Goal: Task Accomplishment & Management: Manage account settings

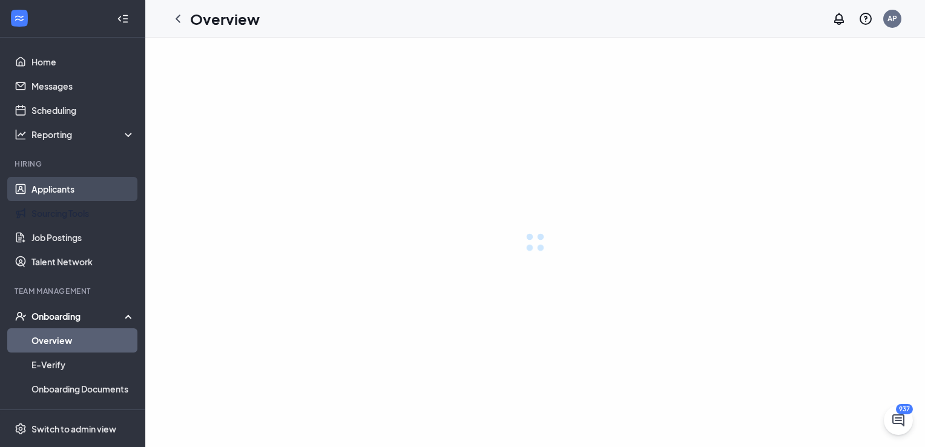
click at [54, 191] on link "Applicants" at bounding box center [82, 189] width 103 height 24
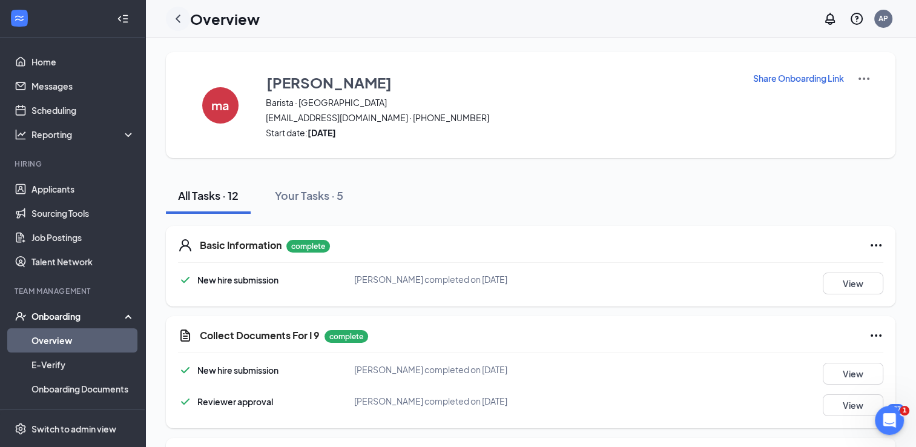
click at [178, 21] on icon "ChevronLeft" at bounding box center [178, 19] width 5 height 8
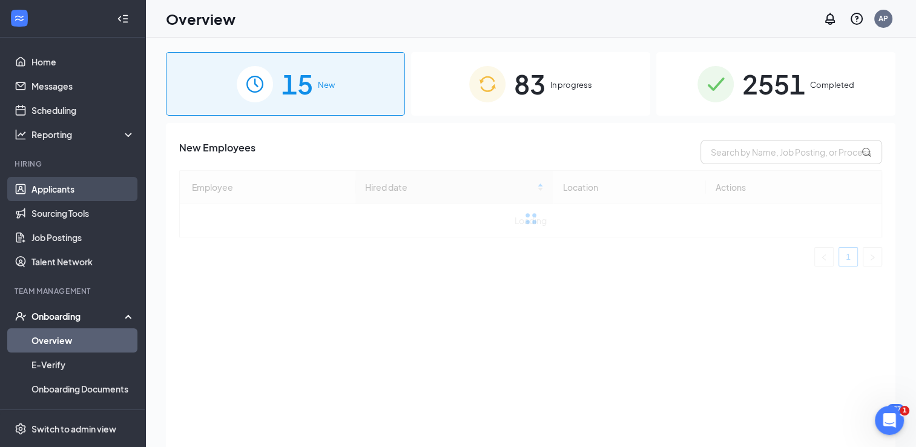
click at [78, 183] on link "Applicants" at bounding box center [82, 189] width 103 height 24
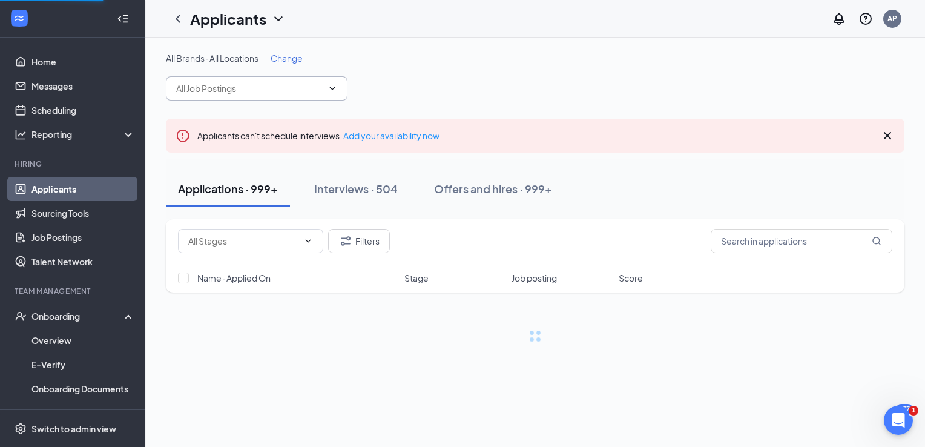
click at [294, 86] on input "text" at bounding box center [249, 88] width 146 height 13
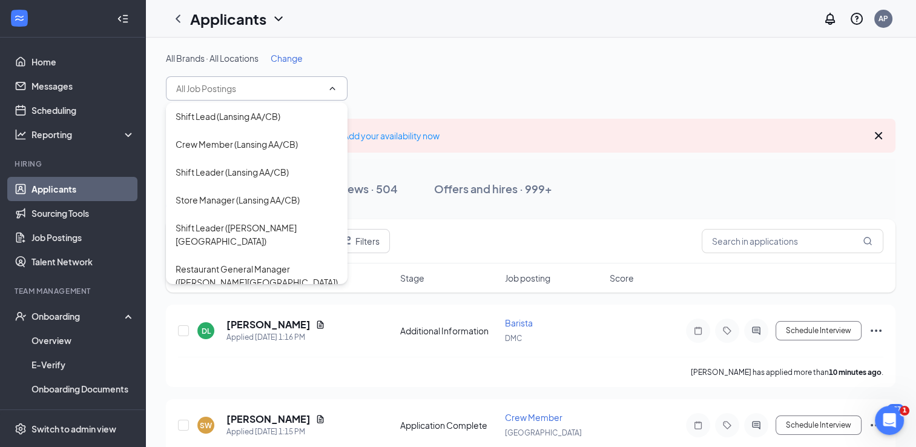
click at [333, 87] on icon "ChevronUp" at bounding box center [332, 89] width 10 height 10
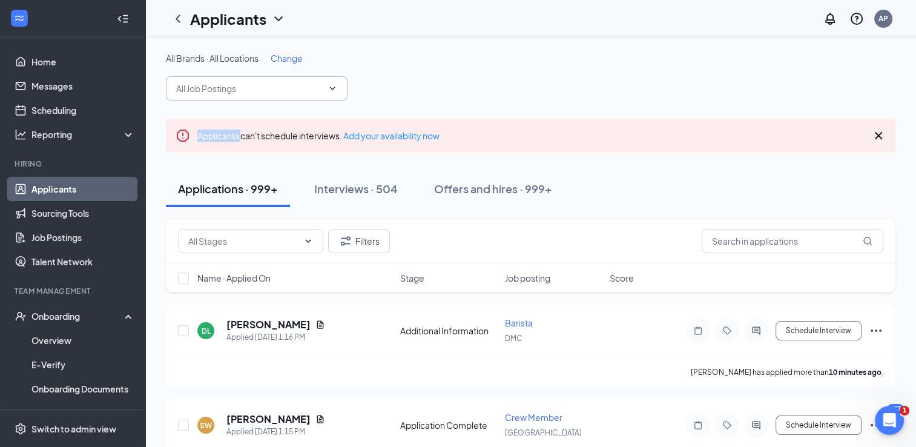
click at [333, 87] on icon "ChevronDown" at bounding box center [332, 89] width 10 height 10
click at [638, 67] on div "All Brands · All Locations Change OM" at bounding box center [530, 76] width 729 height 48
click at [332, 90] on icon "ChevronDown" at bounding box center [332, 89] width 10 height 10
click at [332, 90] on icon "ChevronUp" at bounding box center [332, 89] width 10 height 10
type input "O"
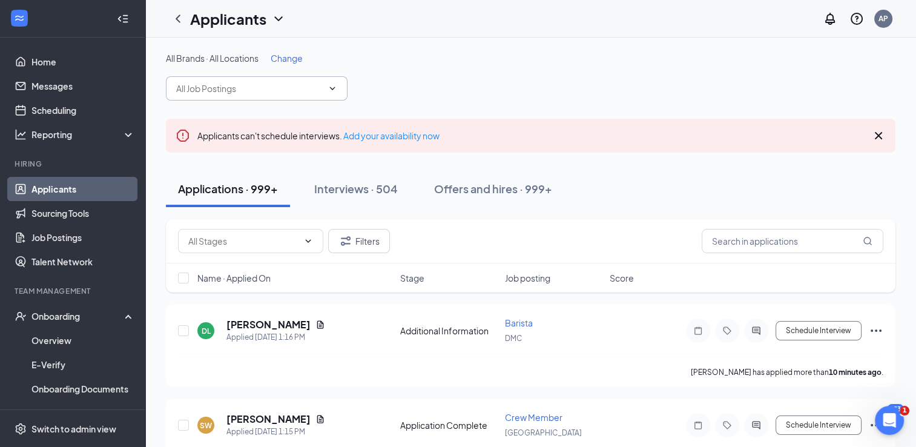
click at [322, 91] on input "text" at bounding box center [249, 88] width 146 height 13
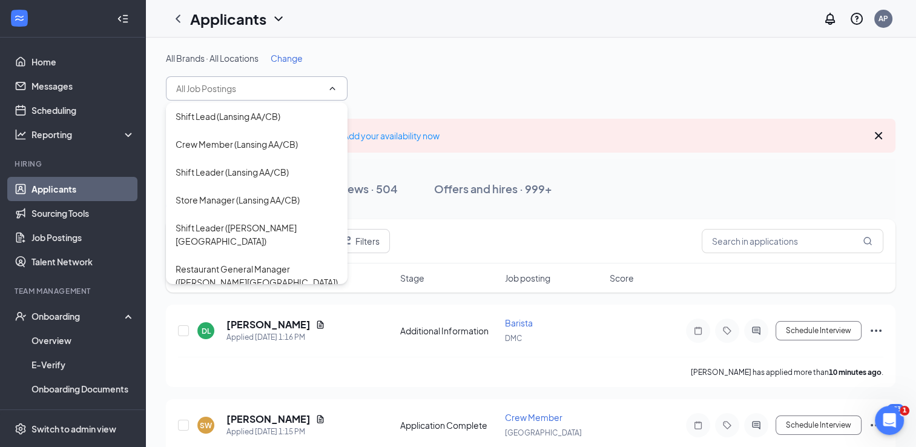
click at [459, 82] on div "All Brands · All Locations Change" at bounding box center [530, 76] width 729 height 48
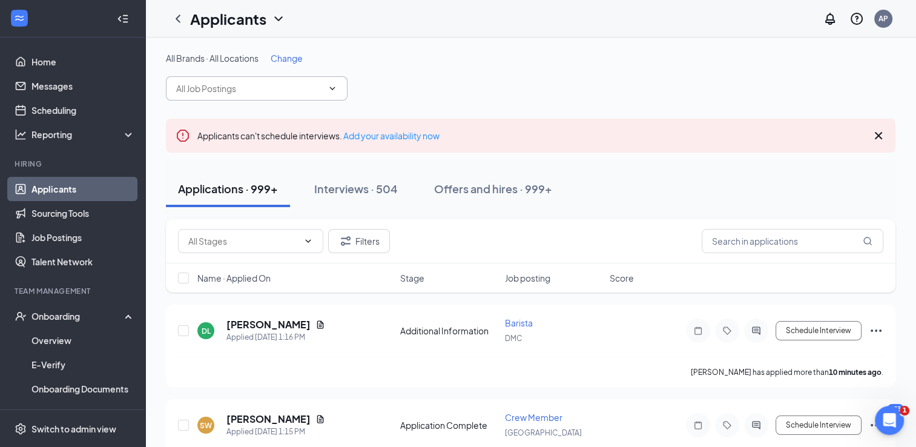
click at [237, 87] on input "text" at bounding box center [249, 88] width 146 height 13
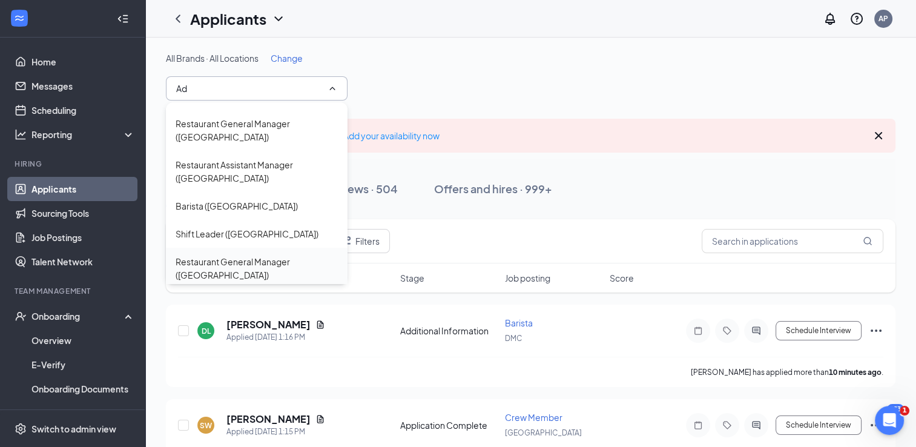
scroll to position [266, 0]
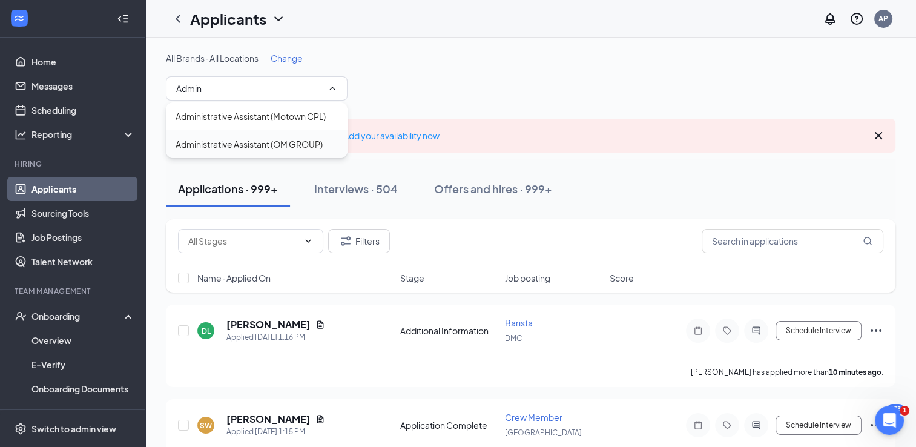
click at [278, 139] on div "Administrative Assistant (OM GROUP)" at bounding box center [249, 143] width 147 height 13
type input "Administrative Assistant (OM GROUP)"
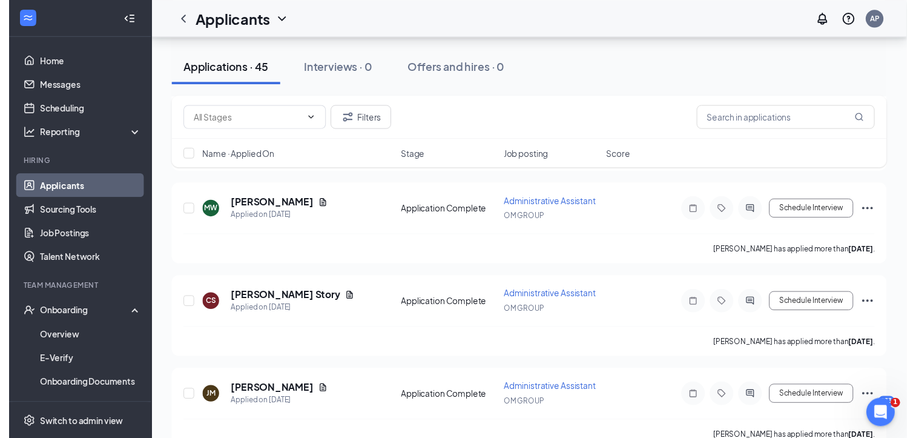
scroll to position [2134, 0]
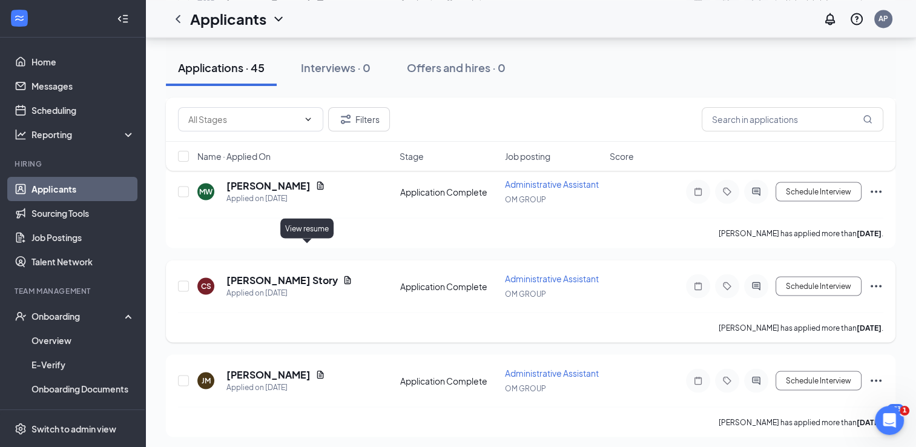
click at [344, 275] on icon "Document" at bounding box center [347, 279] width 7 height 8
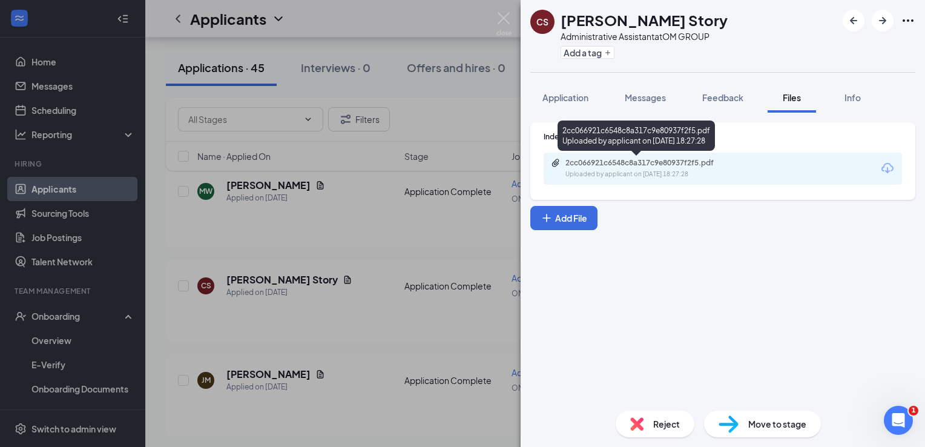
click at [613, 168] on div "2cc066921c6548c8a317c9e80937f2f5.pdf Uploaded by applicant on [DATE] 18:27:28" at bounding box center [649, 168] width 196 height 21
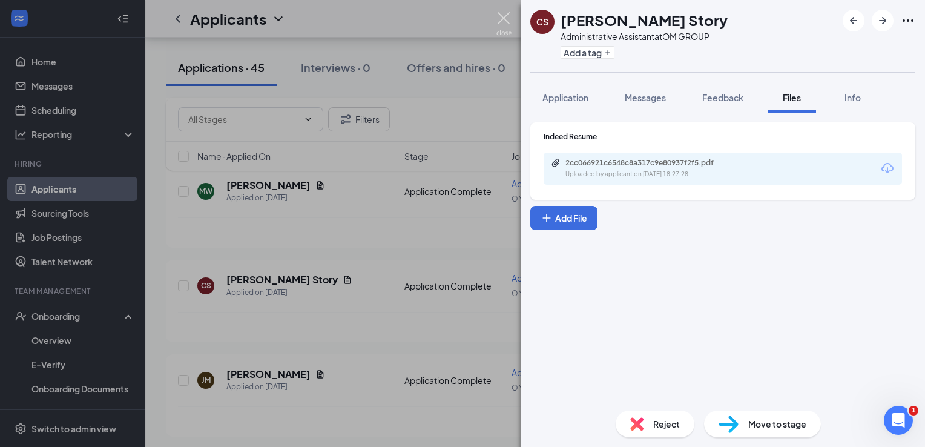
click at [504, 17] on img at bounding box center [503, 24] width 15 height 24
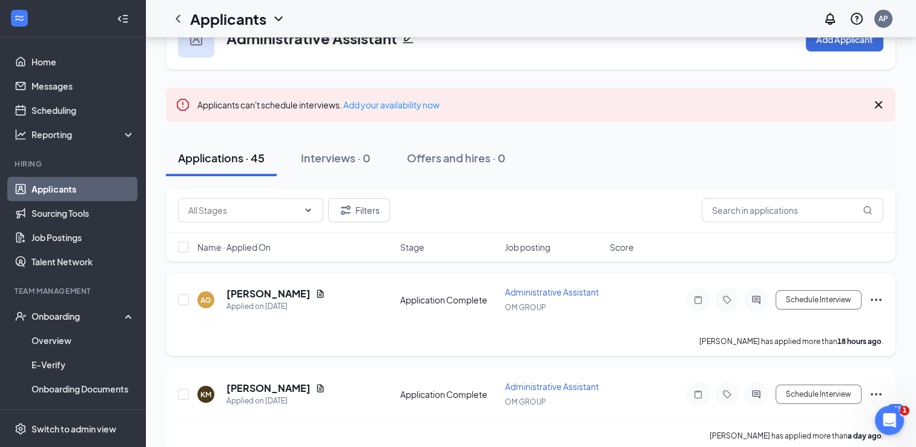
scroll to position [61, 0]
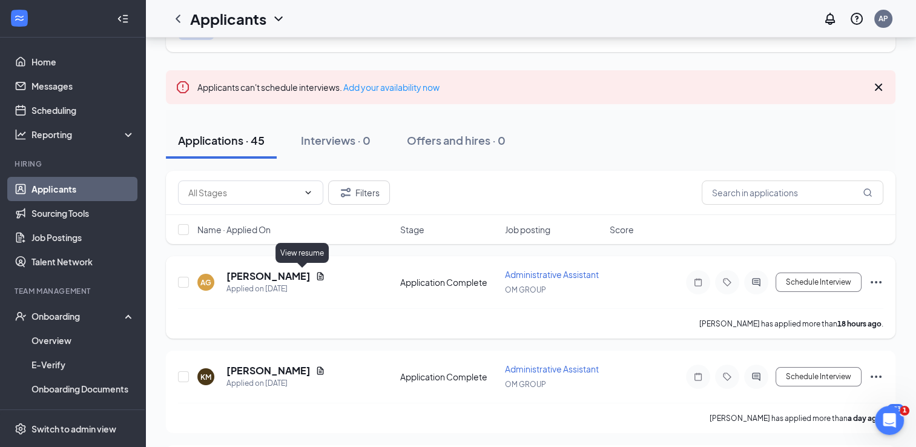
click at [317, 275] on icon "Document" at bounding box center [320, 276] width 7 height 8
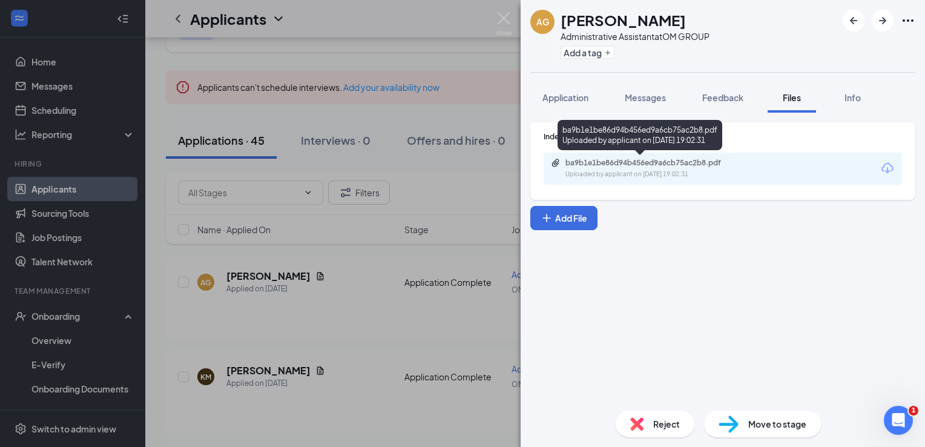
click at [618, 169] on div "ba9b1e1be86d94b456ed9a6cb75ac2b8.pdf Uploaded by applicant on [DATE] 19:02:31" at bounding box center [649, 168] width 196 height 21
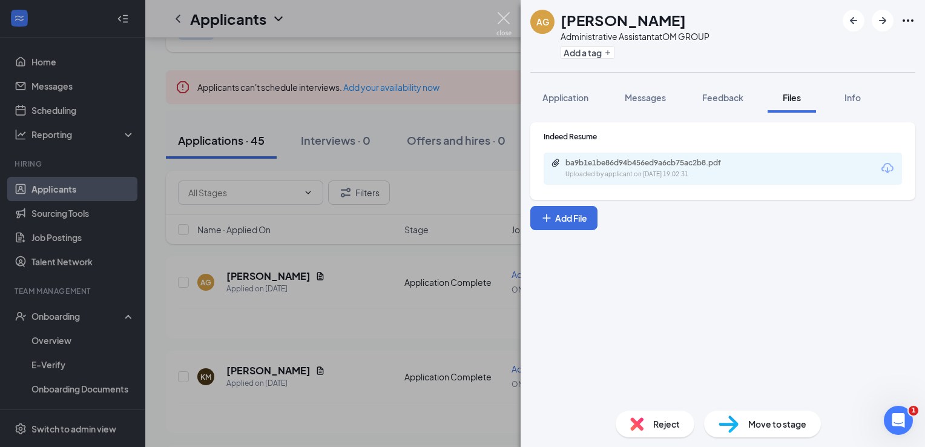
click at [505, 18] on img at bounding box center [503, 24] width 15 height 24
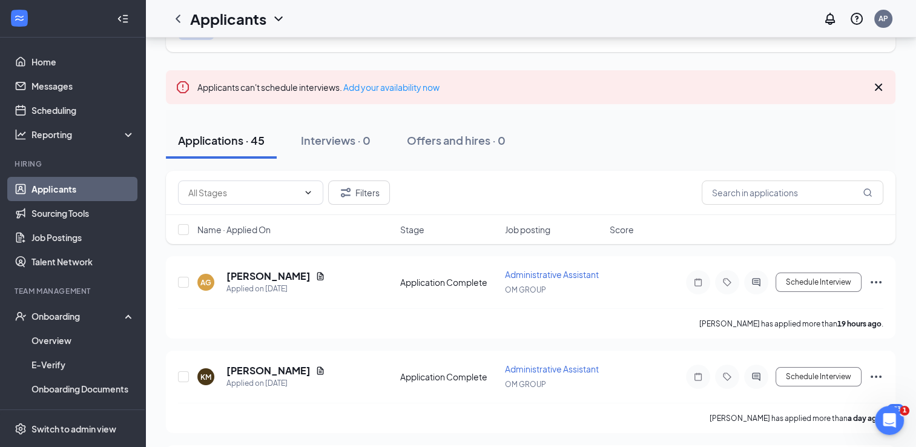
click at [501, 19] on div "Applicants AP" at bounding box center [530, 19] width 770 height 38
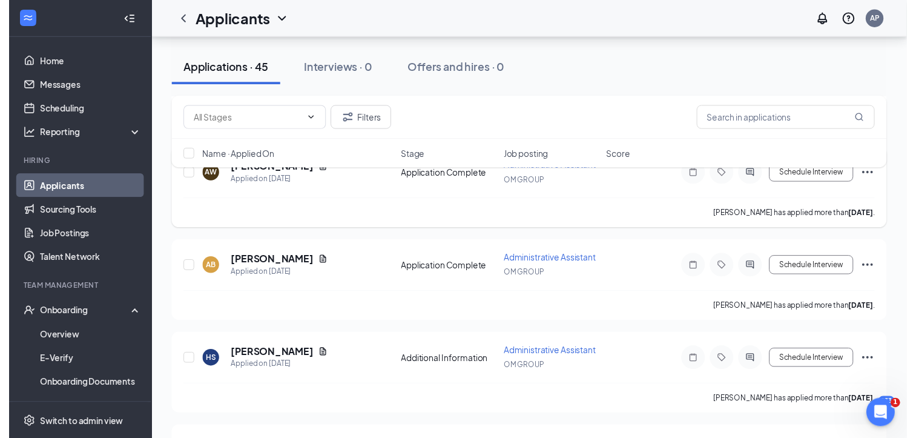
scroll to position [605, 0]
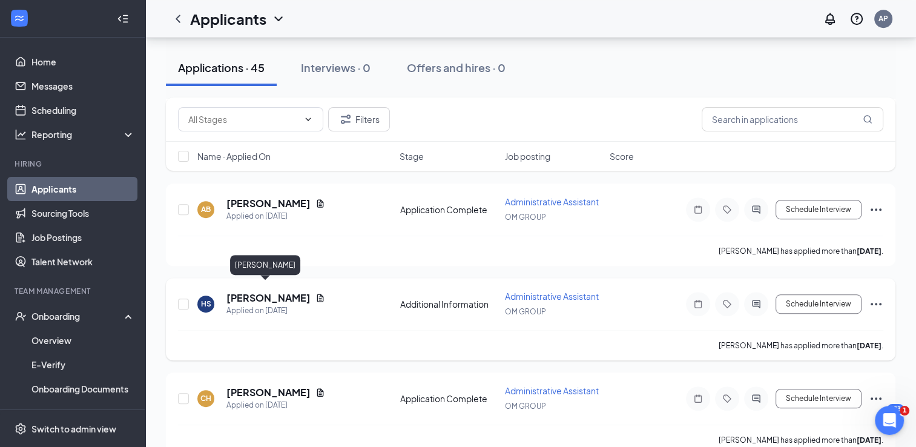
click at [280, 293] on h5 "[PERSON_NAME]" at bounding box center [268, 297] width 84 height 13
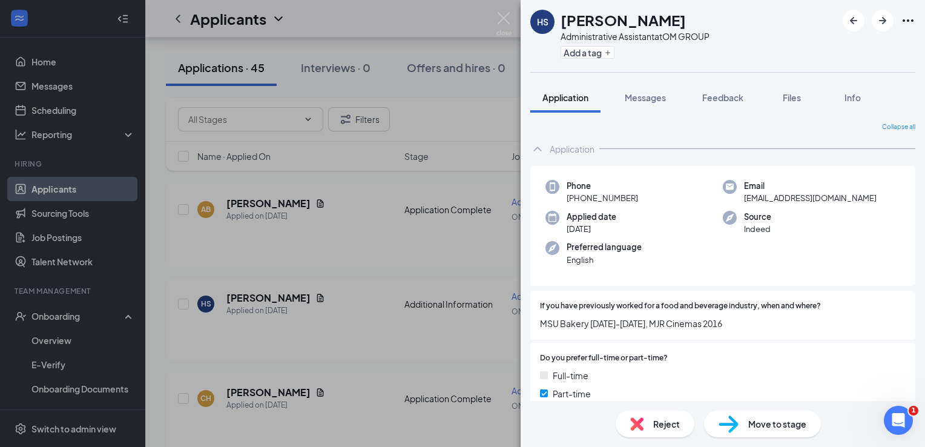
click at [298, 287] on div "HS [PERSON_NAME] Administrative Assistant at OM GROUP Add a tag Application Mes…" at bounding box center [462, 223] width 925 height 447
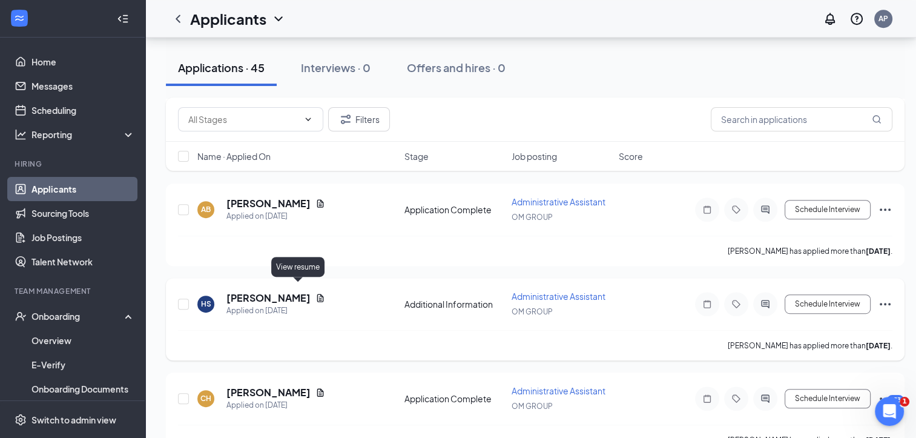
click at [315, 293] on icon "Document" at bounding box center [320, 298] width 10 height 10
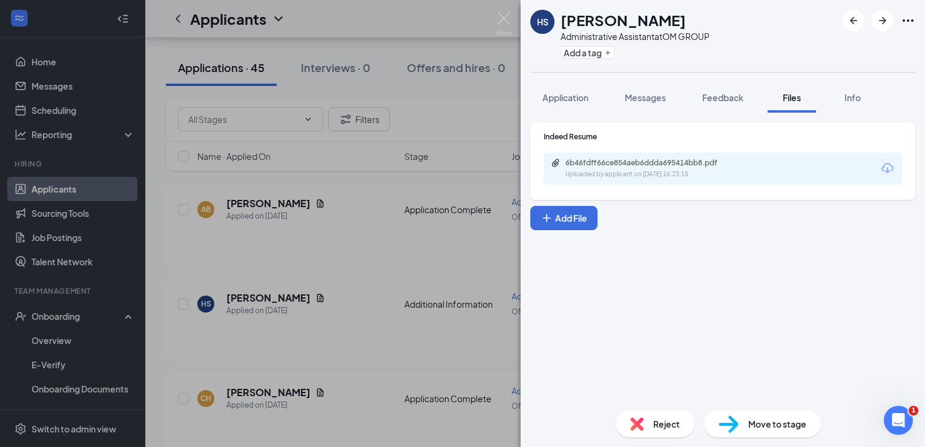
click at [625, 176] on div "Uploaded by applicant on [DATE] 16:23:15" at bounding box center [656, 174] width 182 height 10
click at [507, 24] on img at bounding box center [503, 24] width 15 height 24
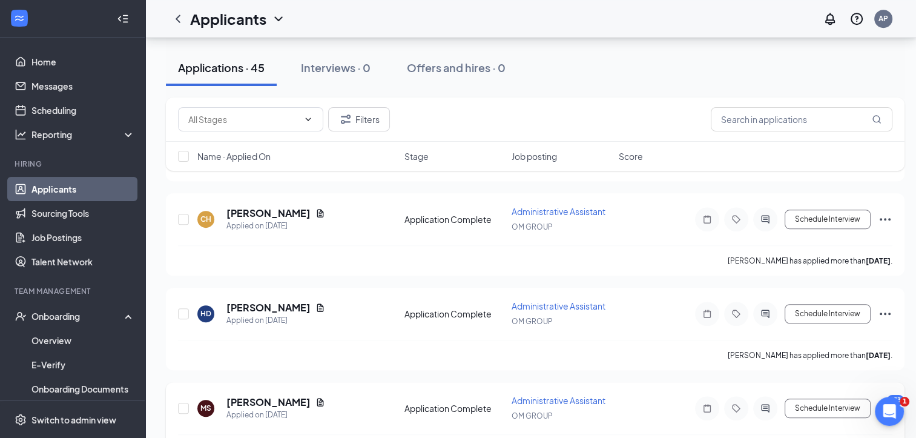
scroll to position [787, 0]
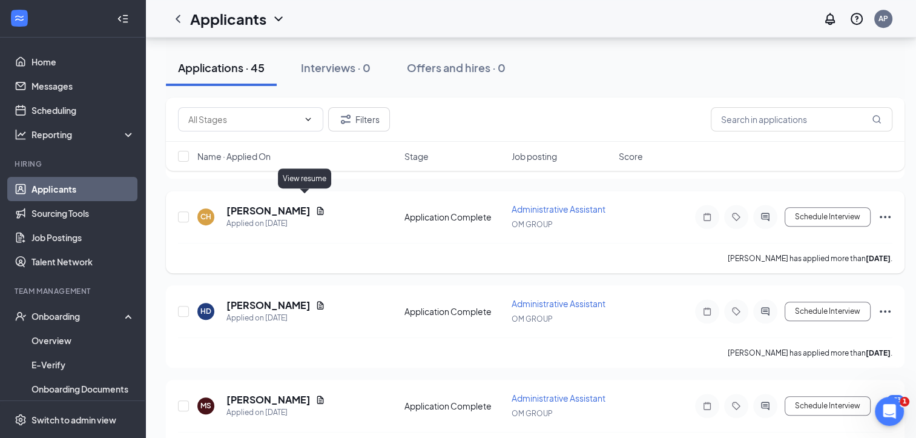
click at [315, 206] on icon "Document" at bounding box center [320, 211] width 10 height 10
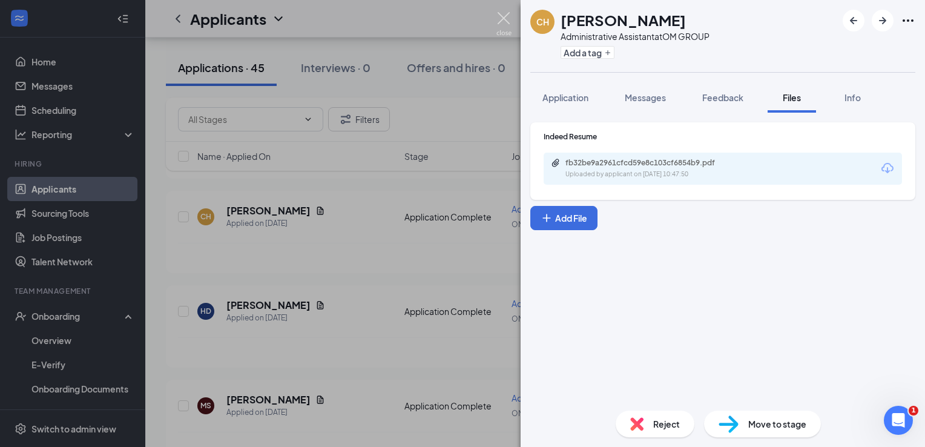
click at [496, 16] on img at bounding box center [503, 24] width 15 height 24
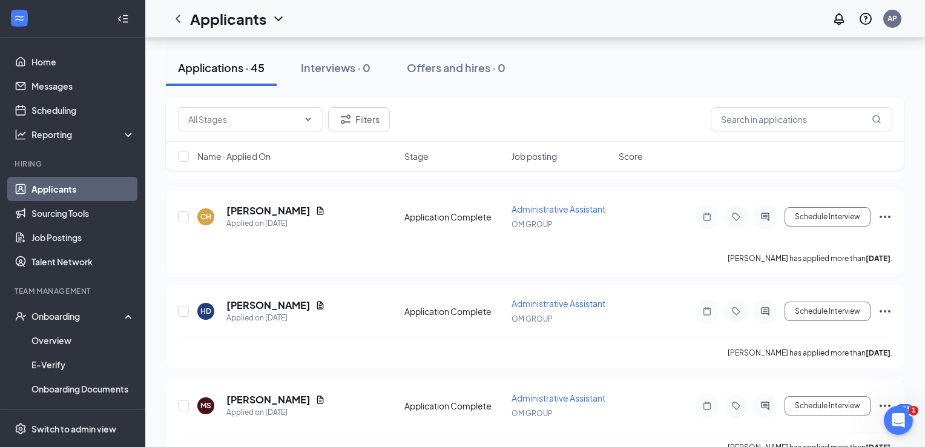
click at [503, 14] on div "Applicants AP" at bounding box center [534, 19] width 779 height 38
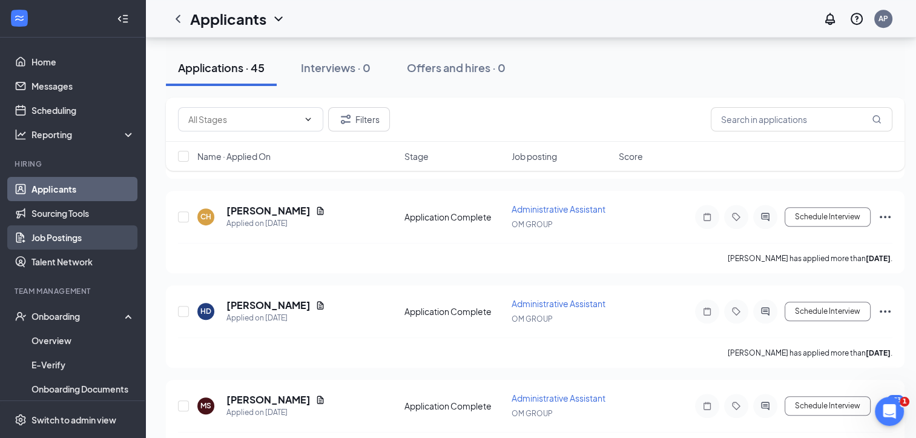
click at [78, 241] on link "Job Postings" at bounding box center [82, 237] width 103 height 24
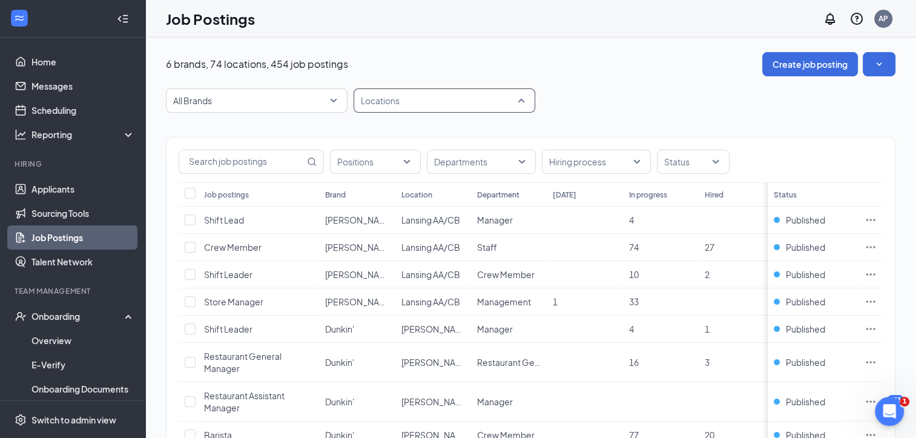
click at [398, 103] on div at bounding box center [437, 100] width 163 height 19
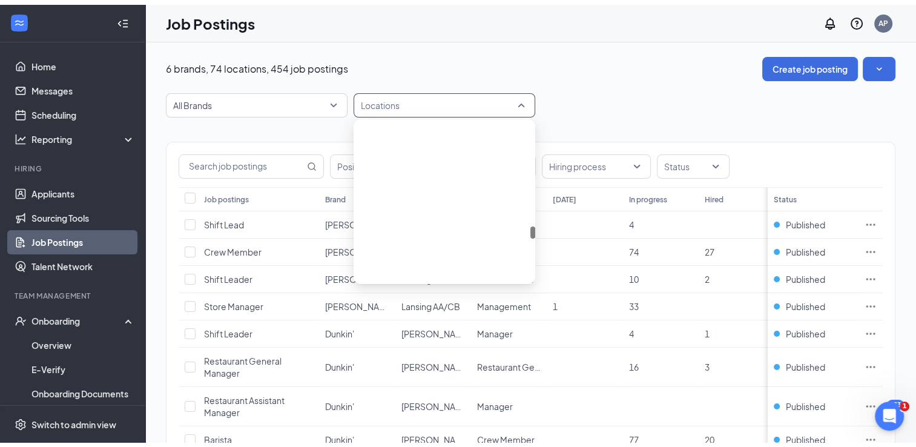
scroll to position [1380, 0]
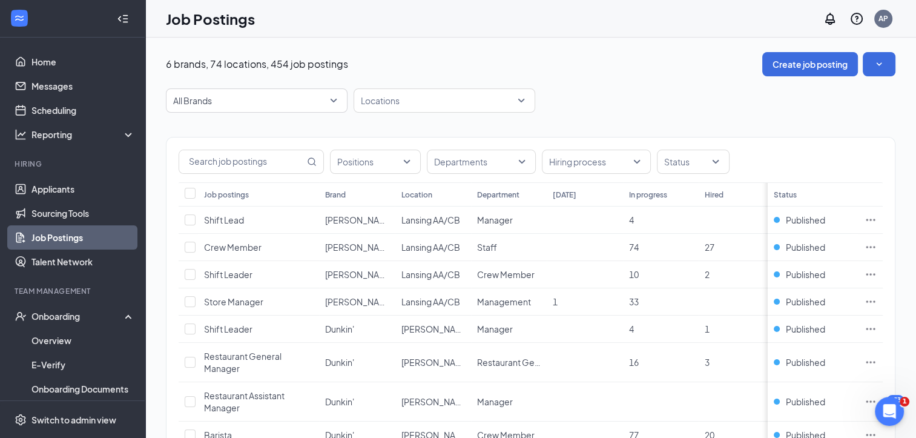
click at [283, 166] on input "text" at bounding box center [241, 161] width 125 height 23
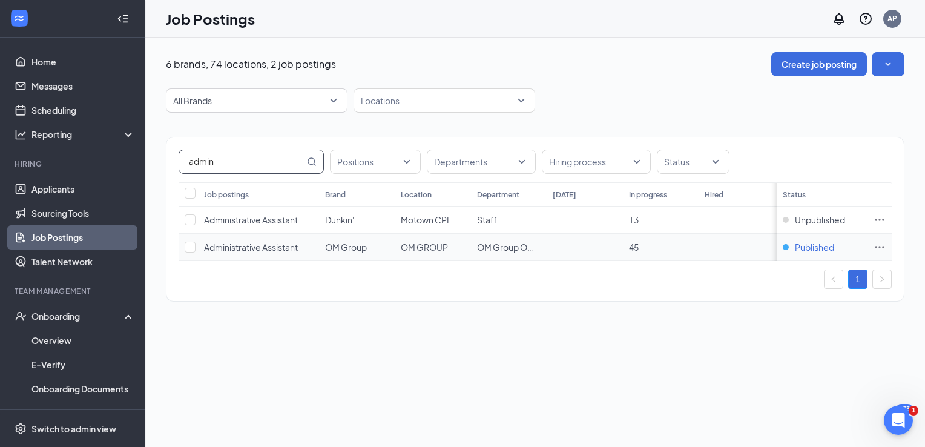
type input "admin"
click at [789, 248] on div "Published" at bounding box center [808, 247] width 51 height 12
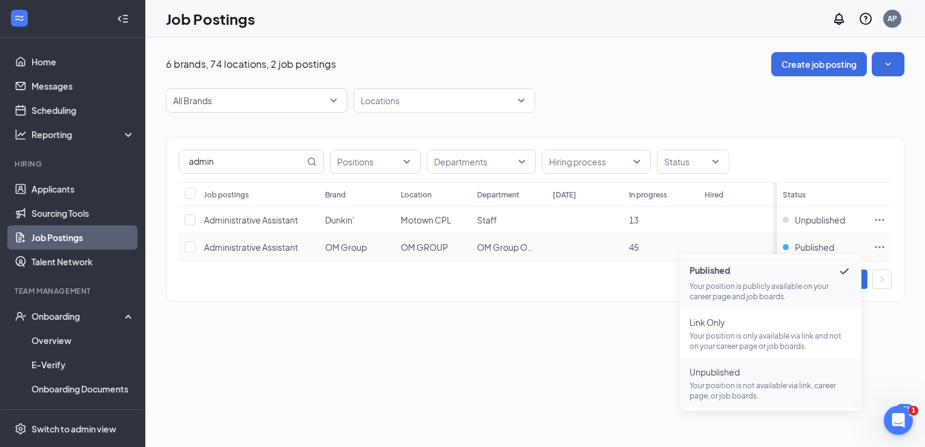
click at [712, 379] on span "Unpublished Your position is not available via link, career page, or job boards." at bounding box center [770, 383] width 162 height 35
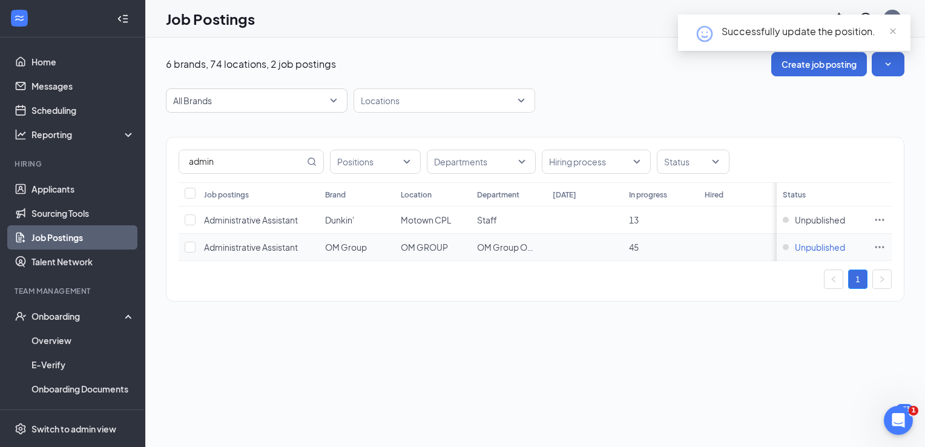
click at [804, 245] on span "Unpublished" at bounding box center [820, 247] width 50 height 12
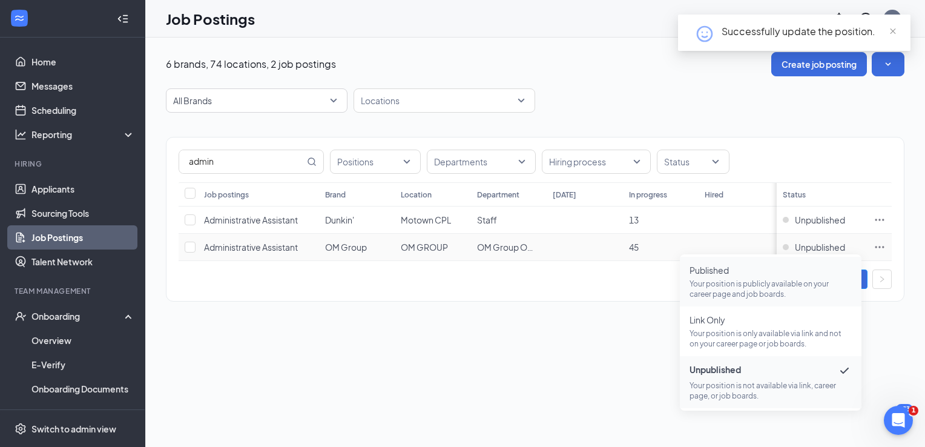
click at [749, 274] on span "Published" at bounding box center [770, 270] width 162 height 12
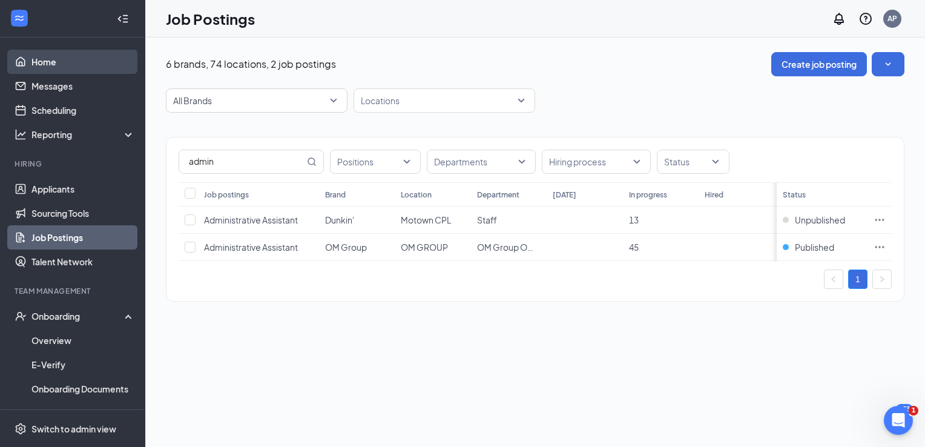
click at [42, 67] on link "Home" at bounding box center [82, 62] width 103 height 24
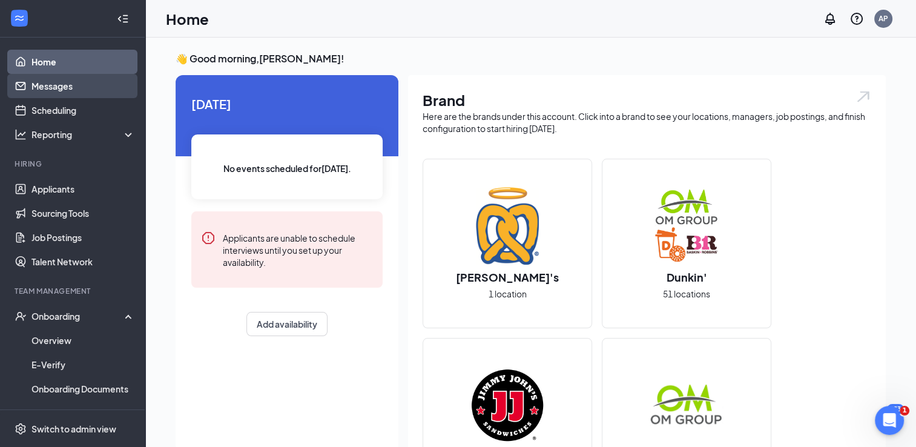
click at [53, 89] on link "Messages" at bounding box center [82, 86] width 103 height 24
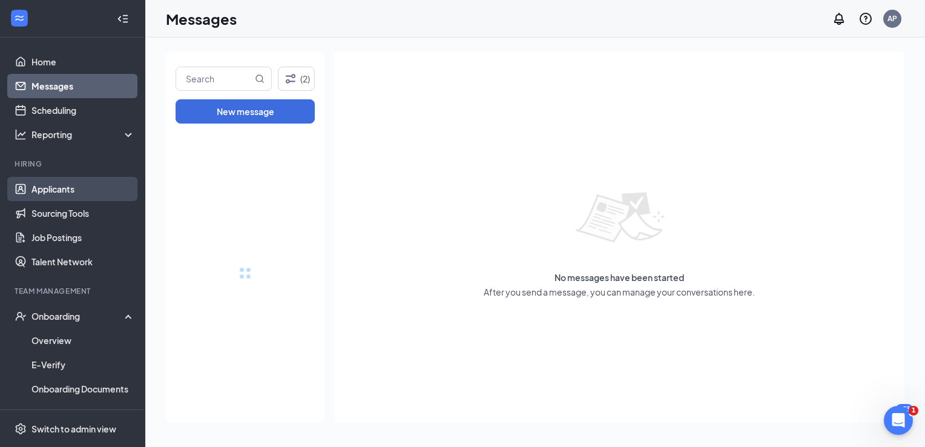
click at [50, 194] on link "Applicants" at bounding box center [82, 189] width 103 height 24
